Goal: Information Seeking & Learning: Learn about a topic

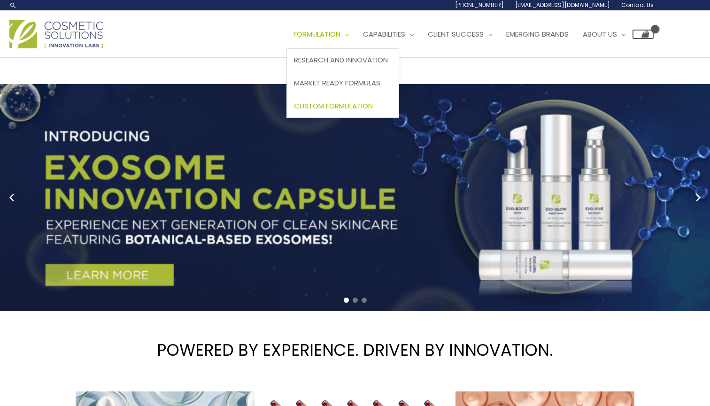
click at [294, 111] on span "Custom Formulation" at bounding box center [333, 106] width 79 height 10
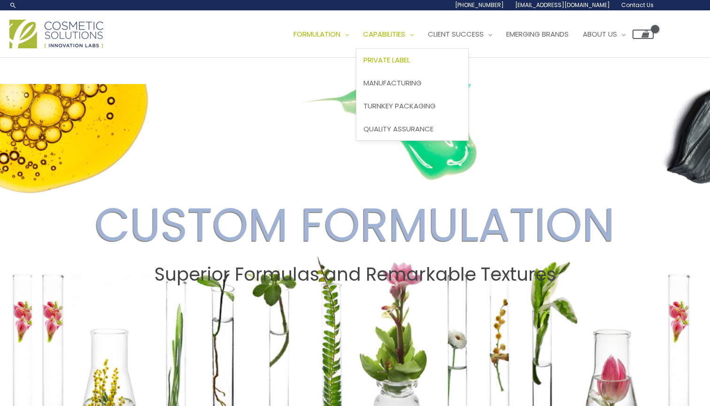
click at [364, 65] on span "Private Label" at bounding box center [387, 60] width 47 height 10
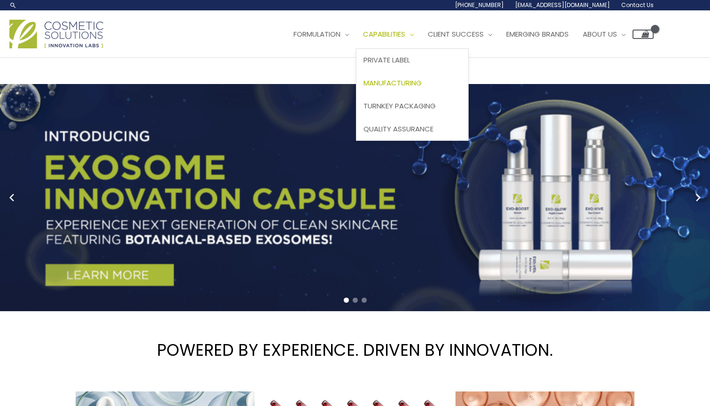
click at [364, 88] on span "Manufacturing" at bounding box center [393, 83] width 58 height 10
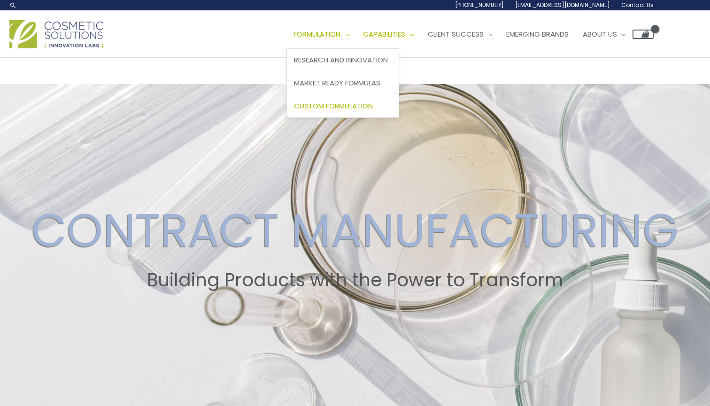
click at [294, 111] on span "Custom Formulation" at bounding box center [333, 106] width 79 height 10
